Goal: Information Seeking & Learning: Understand process/instructions

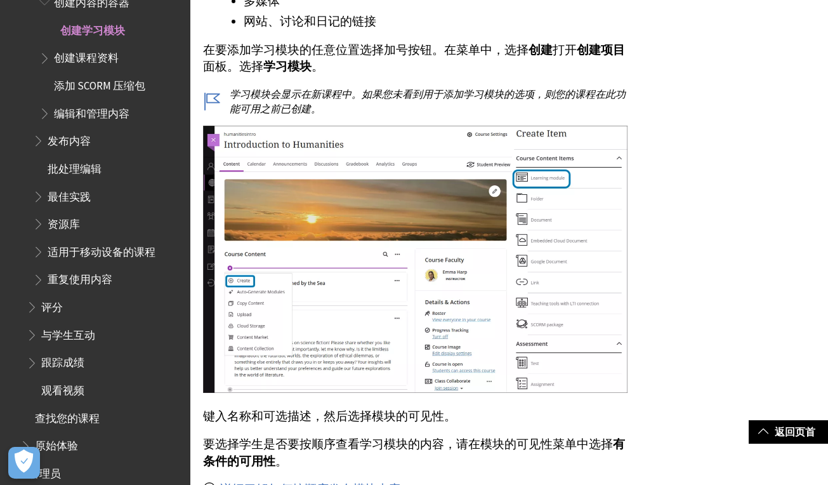
scroll to position [1236, 0]
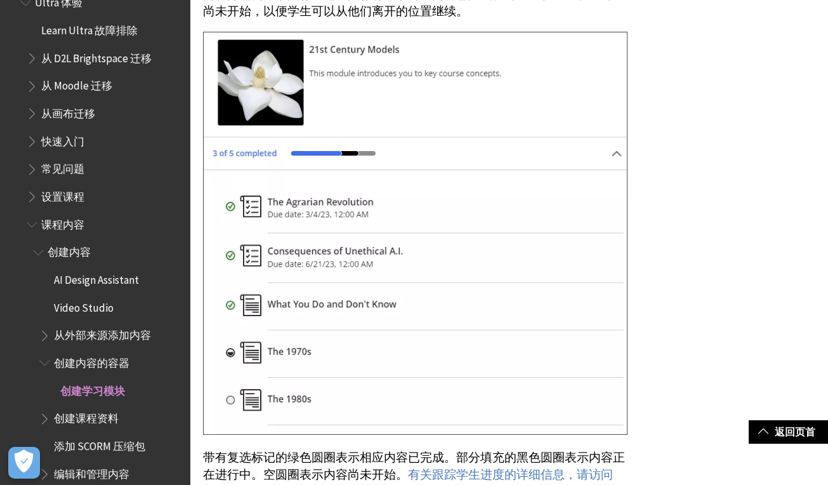
scroll to position [415, 0]
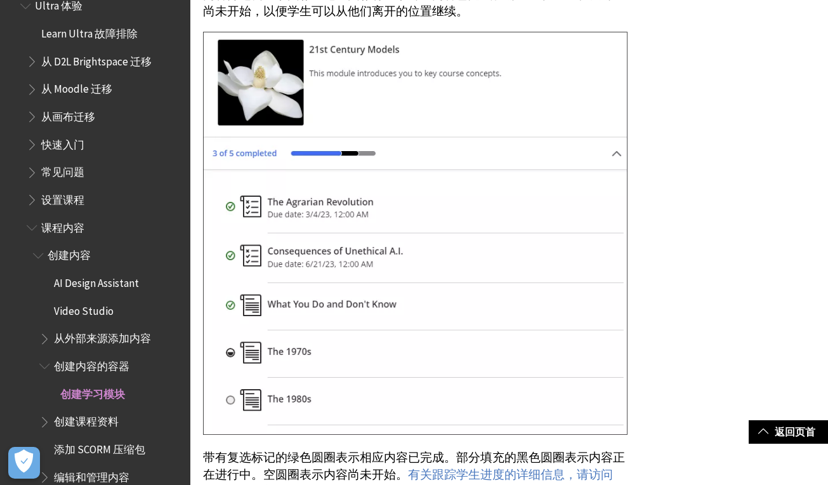
click at [77, 199] on span "设置课程" at bounding box center [62, 197] width 43 height 17
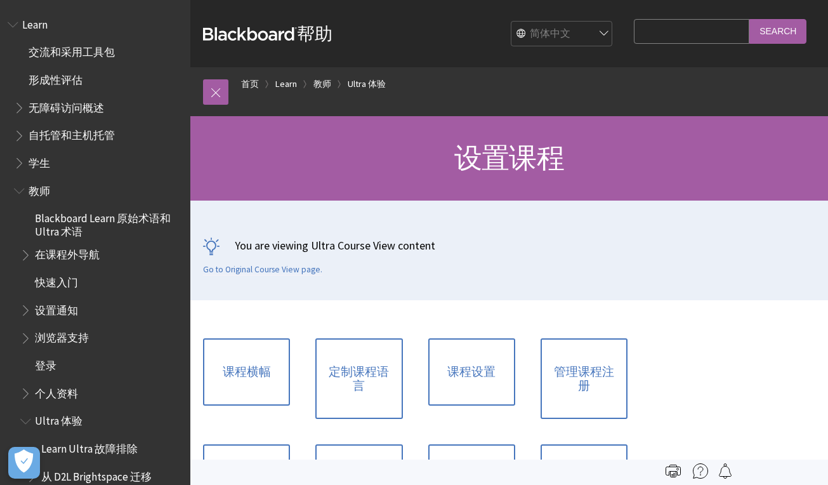
click at [16, 23] on span "Book outline for Blackboard Learn Help" at bounding box center [14, 22] width 13 height 16
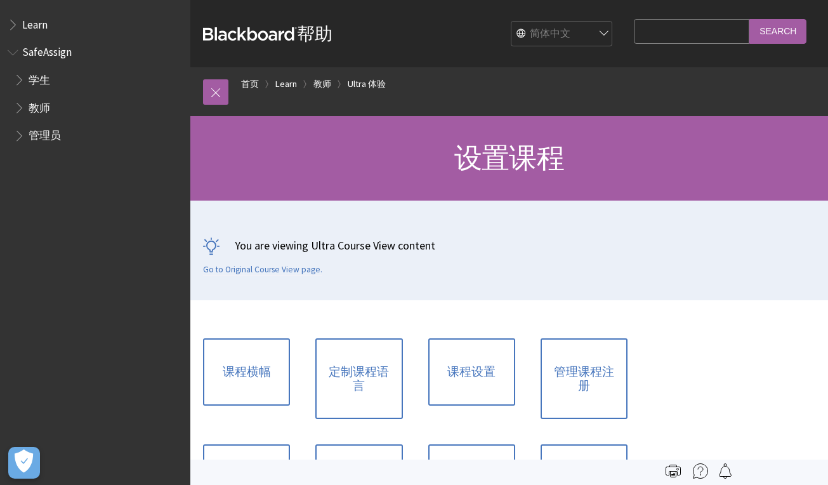
click at [17, 112] on span "Book outline for Blackboard SafeAssign" at bounding box center [20, 105] width 13 height 16
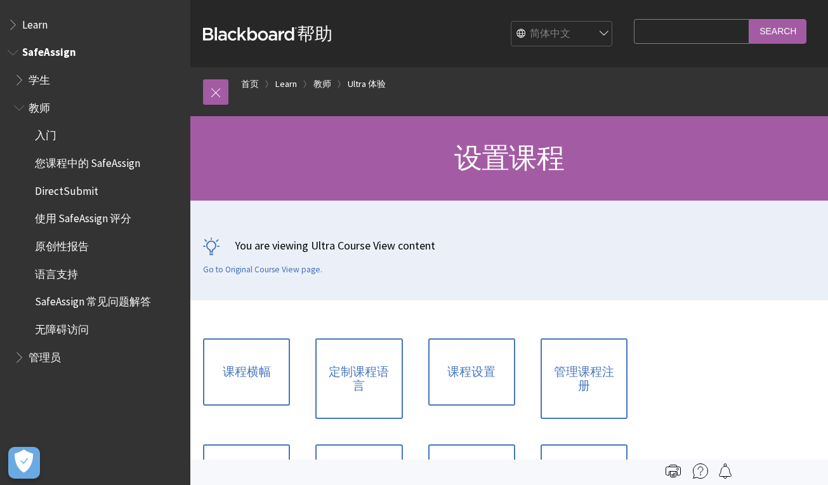
click at [44, 142] on span "入门" at bounding box center [101, 136] width 162 height 22
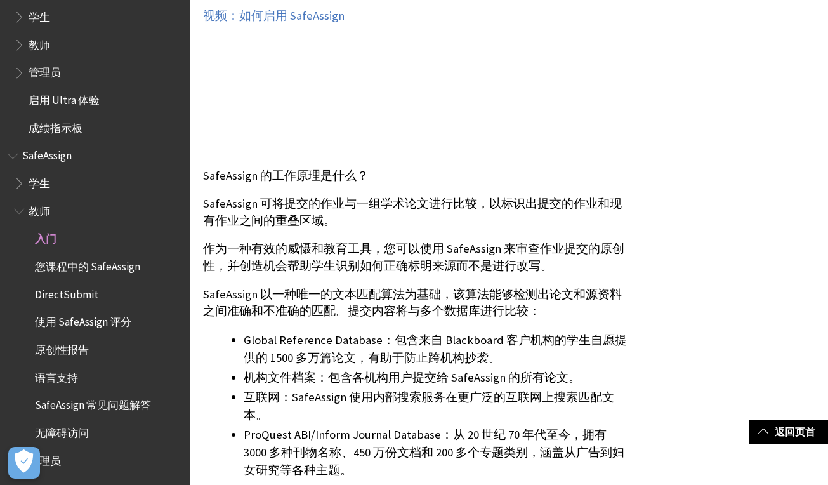
scroll to position [291, 0]
